Goal: Transaction & Acquisition: Purchase product/service

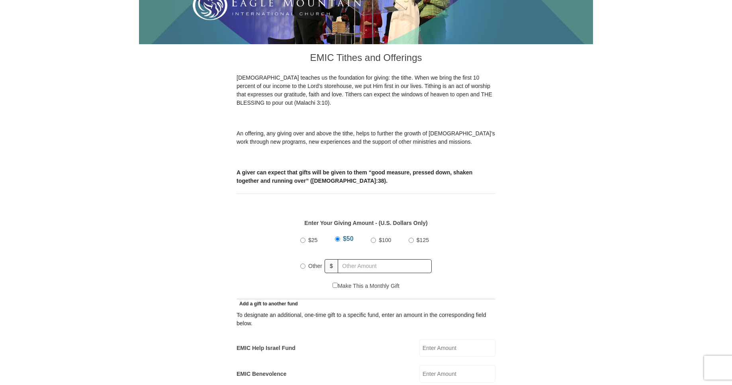
scroll to position [183, 0]
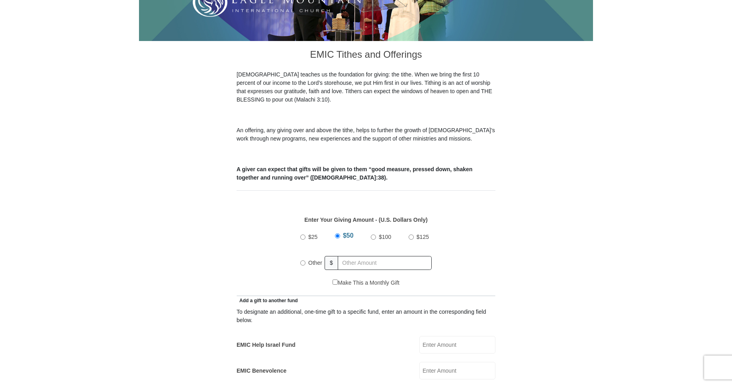
click at [303, 235] on input "$25" at bounding box center [302, 237] width 5 height 5
radio input "true"
drag, startPoint x: 342, startPoint y: 253, endPoint x: 585, endPoint y: 355, distance: 263.1
click at [343, 256] on input "text" at bounding box center [386, 263] width 91 height 14
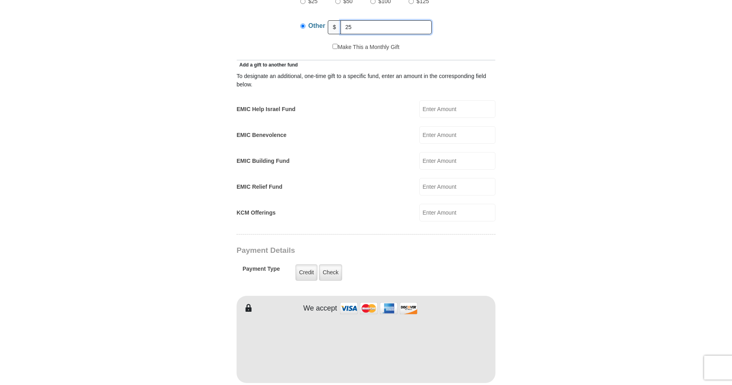
scroll to position [420, 0]
type input "25"
drag, startPoint x: 308, startPoint y: 265, endPoint x: 235, endPoint y: 243, distance: 76.0
click at [306, 265] on label "Credit" at bounding box center [307, 271] width 22 height 16
click at [366, 260] on div "Payment Type Credit Credit Check Check" at bounding box center [341, 271] width 197 height 23
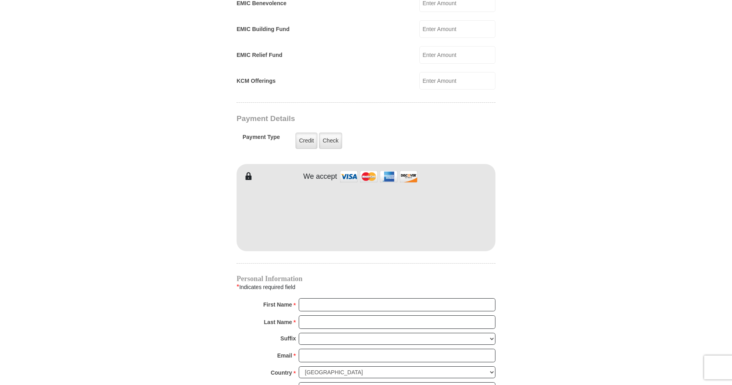
scroll to position [556, 0]
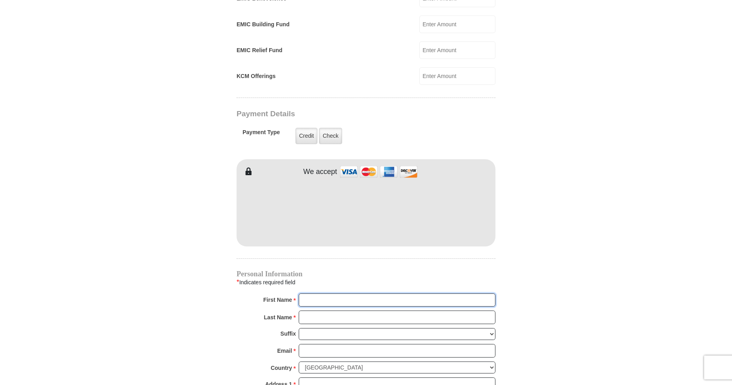
drag, startPoint x: 303, startPoint y: 289, endPoint x: 512, endPoint y: 300, distance: 209.5
click at [307, 294] on input "First Name *" at bounding box center [397, 301] width 197 height 14
type input "[PERSON_NAME]"
drag, startPoint x: 303, startPoint y: 308, endPoint x: 321, endPoint y: 312, distance: 18.7
click at [303, 311] on input "Last Name *" at bounding box center [397, 318] width 197 height 14
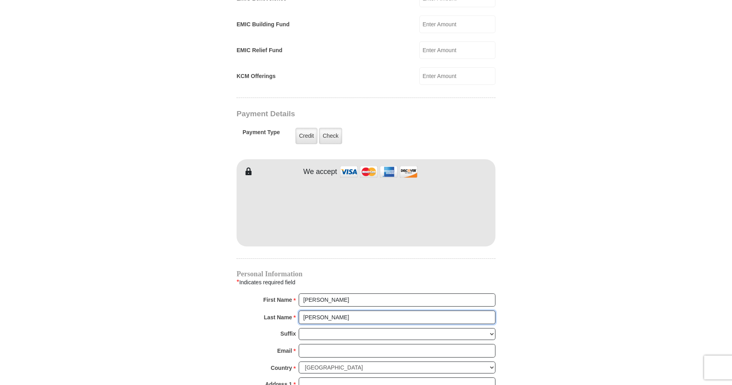
type input "[PERSON_NAME]"
click at [300, 344] on input "Email *" at bounding box center [397, 351] width 197 height 14
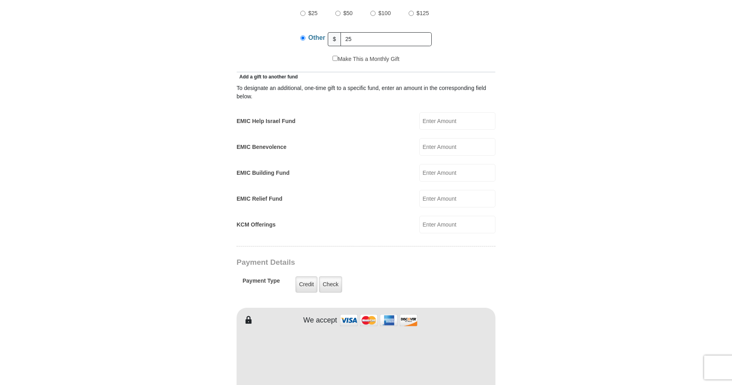
scroll to position [406, 0]
click at [349, 10] on span "$50" at bounding box center [348, 13] width 9 height 6
click at [341, 11] on input "$50" at bounding box center [338, 13] width 5 height 5
radio input "true"
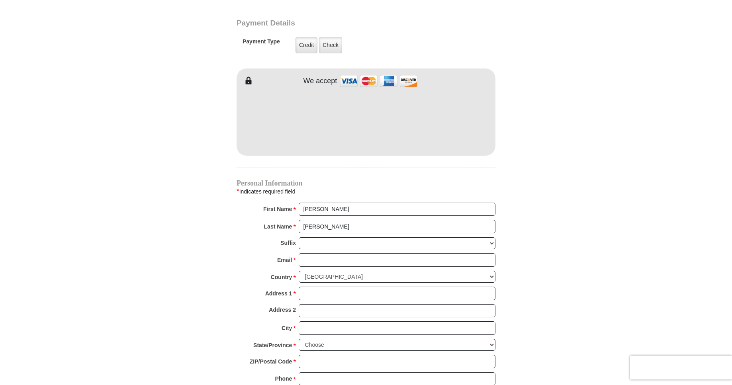
scroll to position [637, 0]
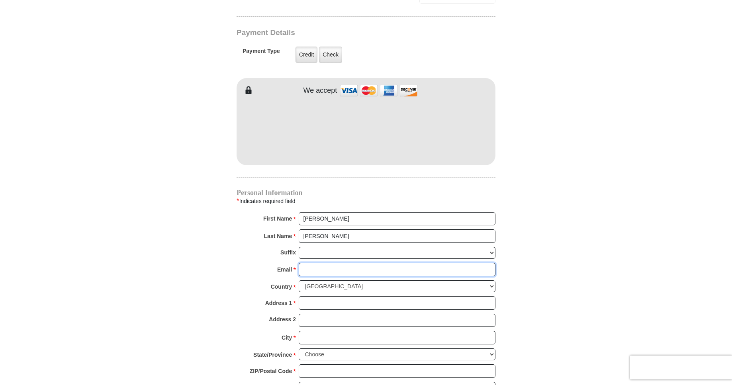
click at [304, 263] on input "Email *" at bounding box center [397, 270] width 197 height 14
type input "[PERSON_NAME][EMAIL_ADDRESS][PERSON_NAME][DOMAIN_NAME]"
click at [303, 296] on input "Address 1 *" at bounding box center [397, 303] width 197 height 14
type input "[STREET_ADDRESS]"
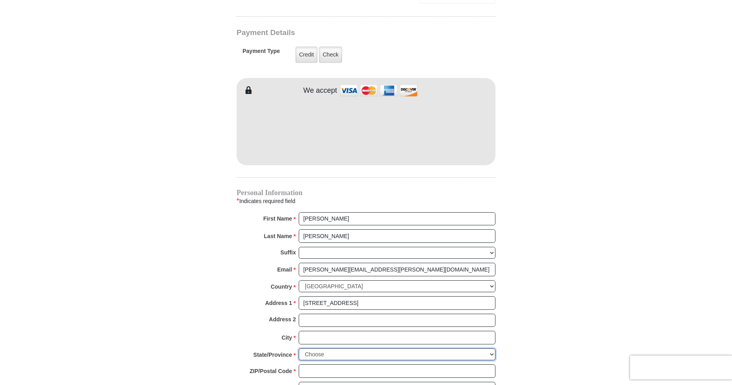
click at [299, 349] on select "Choose [US_STATE] [US_STATE] [US_STATE] [US_STATE] [US_STATE] Armed Forces Amer…" at bounding box center [397, 355] width 197 height 12
click at [490, 349] on select "Choose [US_STATE] [US_STATE] [US_STATE] [US_STATE] [US_STATE] Armed Forces Amer…" at bounding box center [397, 355] width 197 height 12
drag, startPoint x: 304, startPoint y: 325, endPoint x: 309, endPoint y: 325, distance: 4.8
click at [305, 331] on input "City *" at bounding box center [397, 338] width 197 height 14
type input "[GEOGRAPHIC_DATA]"
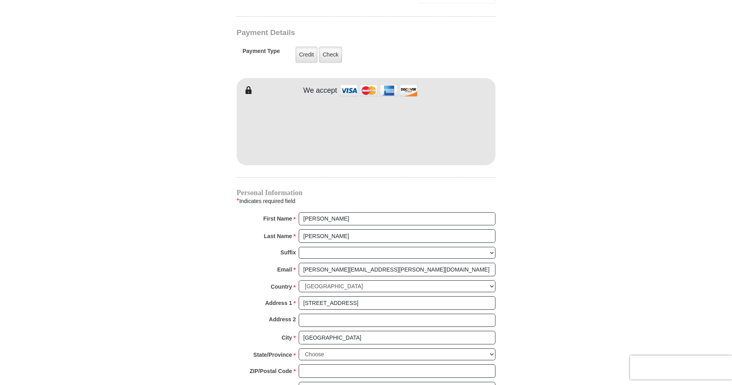
drag, startPoint x: 591, startPoint y: 302, endPoint x: 586, endPoint y: 312, distance: 11.4
click at [299, 349] on select "Choose [US_STATE] [US_STATE] [US_STATE] [US_STATE] [US_STATE] Armed Forces Amer…" at bounding box center [397, 355] width 197 height 12
select select "TN"
click option "[US_STATE]" at bounding box center [0, 0] width 0 height 0
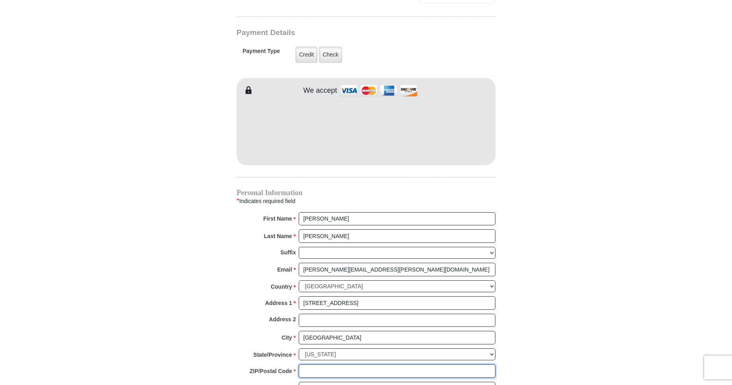
drag, startPoint x: 306, startPoint y: 363, endPoint x: 313, endPoint y: 363, distance: 7.2
click at [306, 365] on input "ZIP/Postal Code *" at bounding box center [397, 372] width 197 height 14
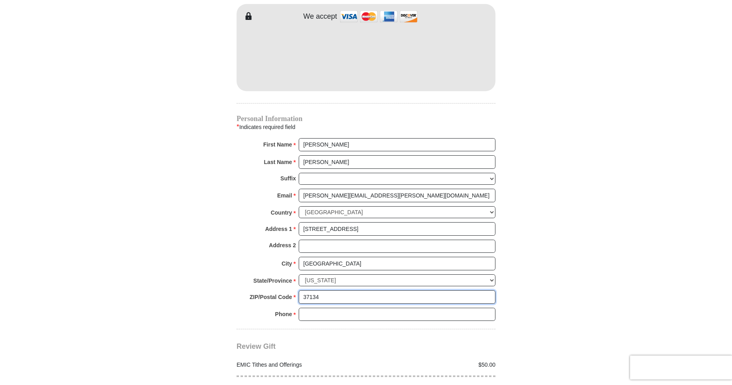
scroll to position [711, 0]
type input "37134"
drag, startPoint x: 303, startPoint y: 303, endPoint x: 492, endPoint y: 325, distance: 190.2
click at [304, 308] on input "Phone * *" at bounding box center [397, 315] width 197 height 14
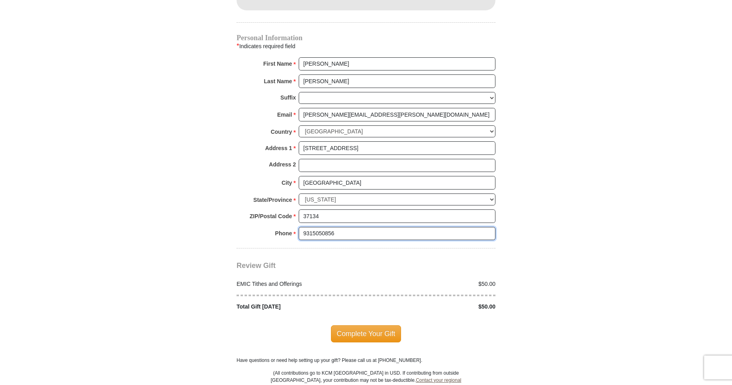
scroll to position [799, 0]
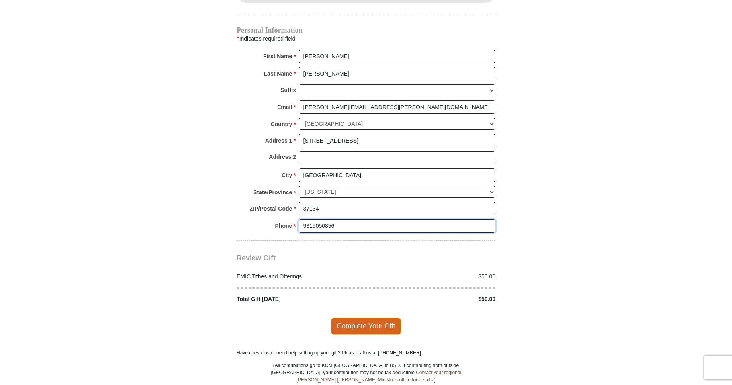
type input "9315050856"
click at [371, 318] on span "Complete Your Gift" at bounding box center [366, 326] width 71 height 17
